Goal: Task Accomplishment & Management: Use online tool/utility

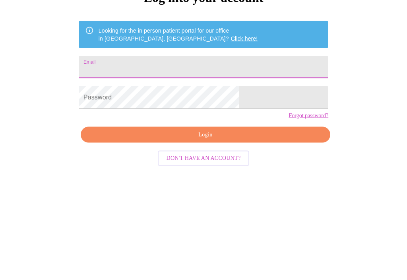
scroll to position [109, 0]
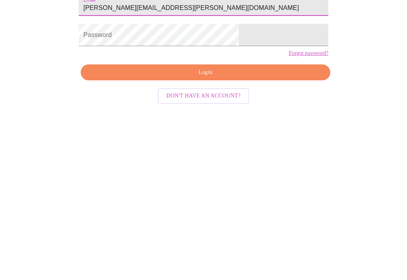
type input "[PERSON_NAME][EMAIL_ADDRESS][PERSON_NAME][DOMAIN_NAME]"
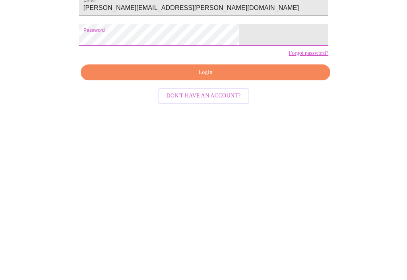
scroll to position [13, 0]
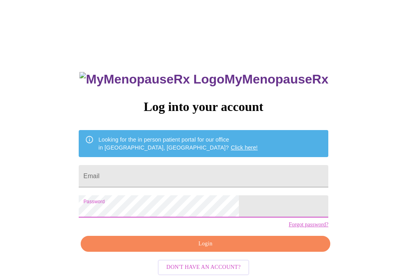
click at [221, 165] on input "Email" at bounding box center [204, 176] width 250 height 22
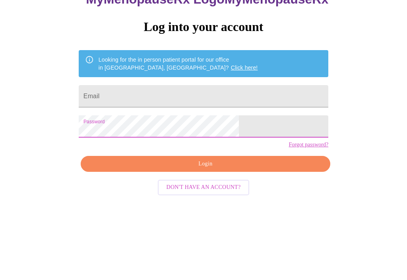
scroll to position [13, 0]
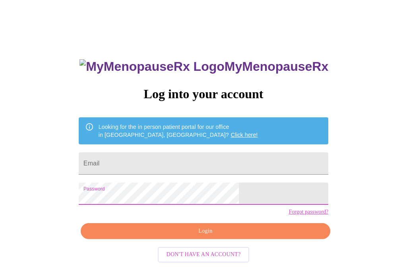
click at [148, 156] on input "Email" at bounding box center [204, 163] width 250 height 22
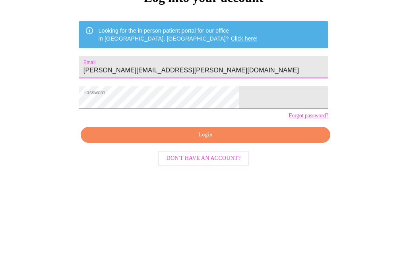
type input "[PERSON_NAME][EMAIL_ADDRESS][PERSON_NAME][DOMAIN_NAME]"
click at [246, 226] on span "Login" at bounding box center [206, 231] width 232 height 10
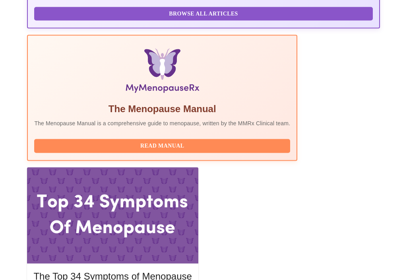
scroll to position [253, 0]
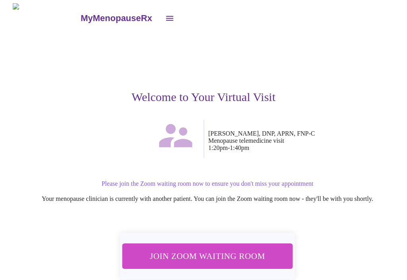
click at [208, 258] on span "Join Zoom Waiting Room" at bounding box center [208, 256] width 150 height 15
